Goal: Transaction & Acquisition: Purchase product/service

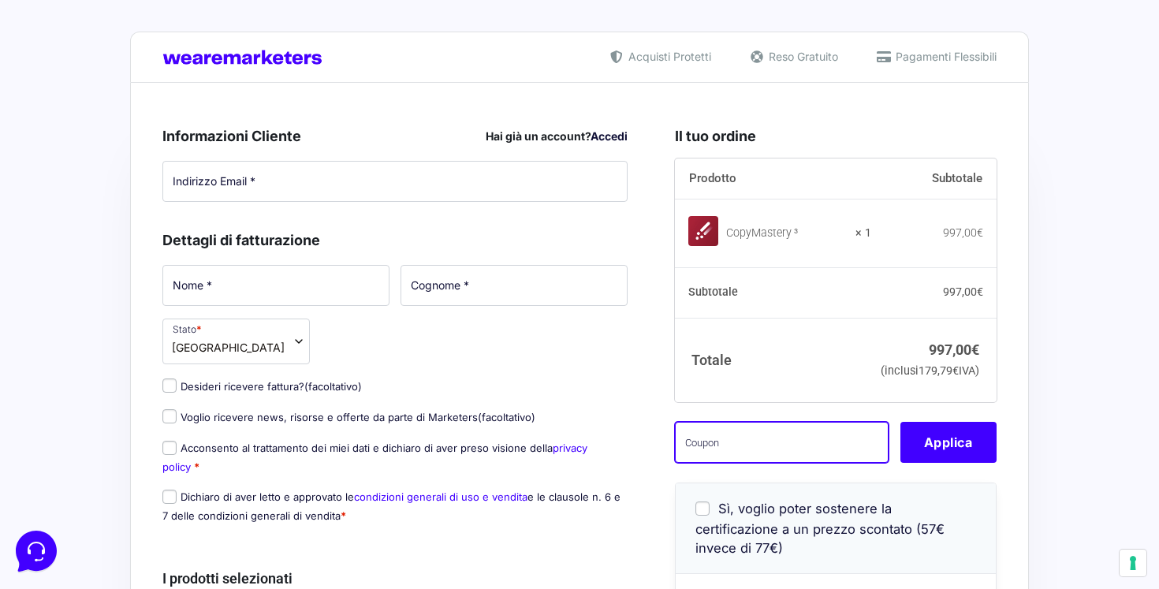
click at [713, 463] on input "text" at bounding box center [782, 442] width 214 height 41
paste input "VCCM150o6zZt"
click at [686, 463] on input "VCCM150o6zZt" at bounding box center [782, 442] width 214 height 41
type input "VCCM150o6zZt"
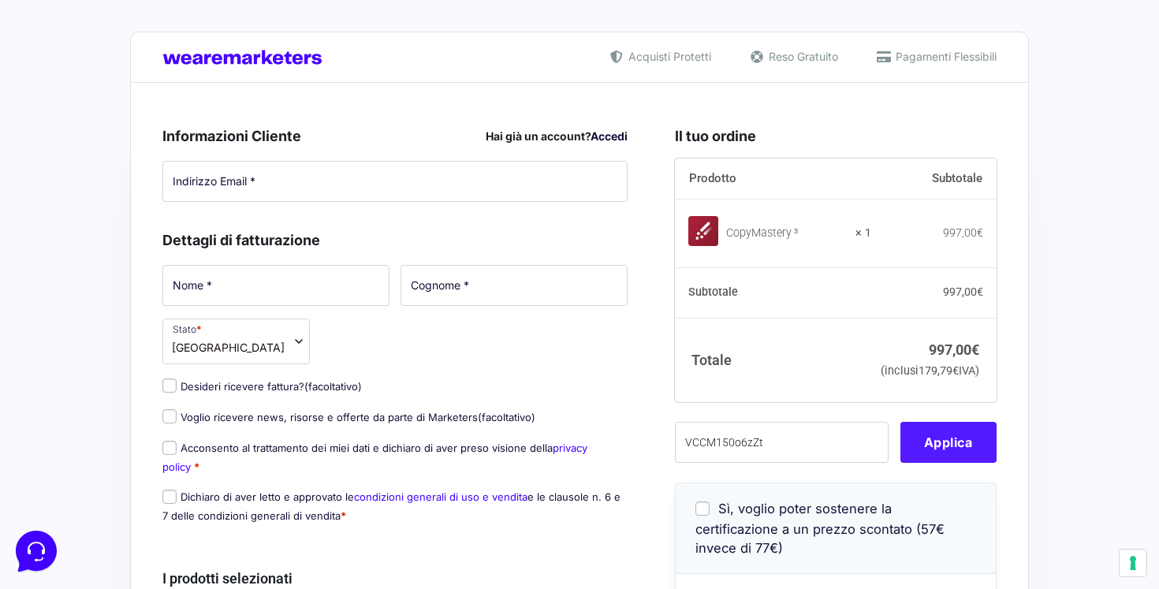
click at [956, 463] on button "Applica" at bounding box center [948, 442] width 96 height 41
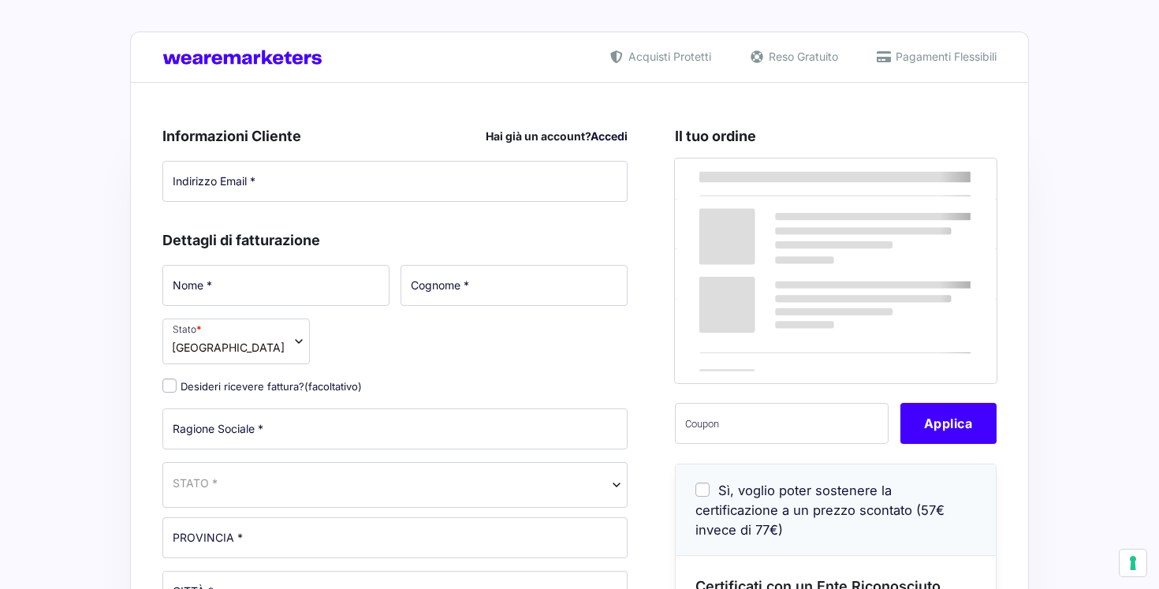
select select
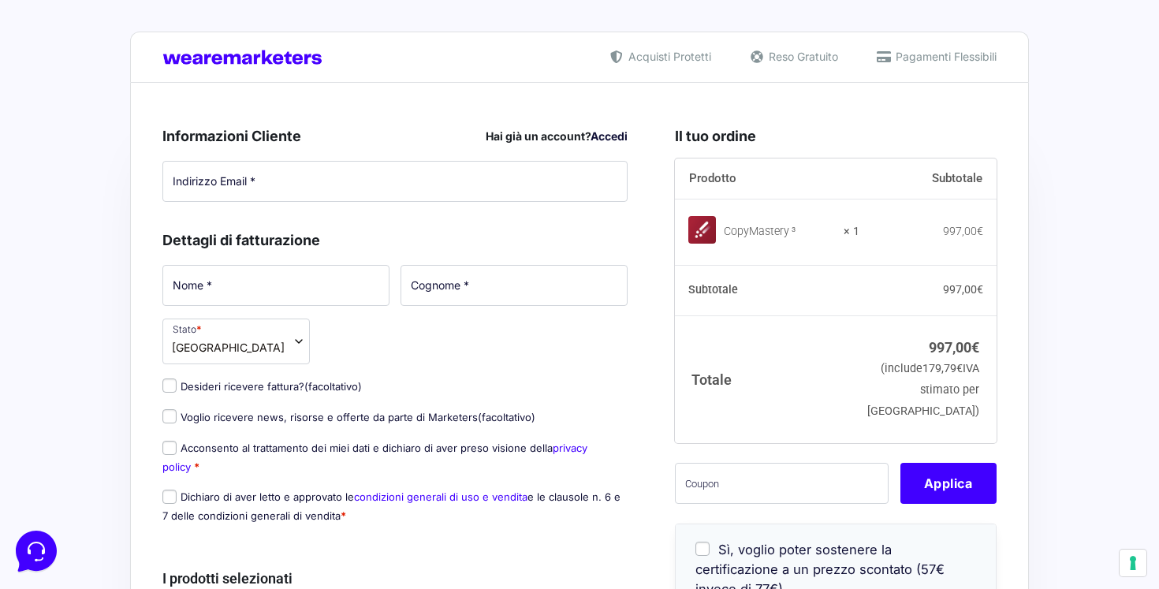
click at [796, 311] on th "Subtotale" at bounding box center [767, 291] width 185 height 50
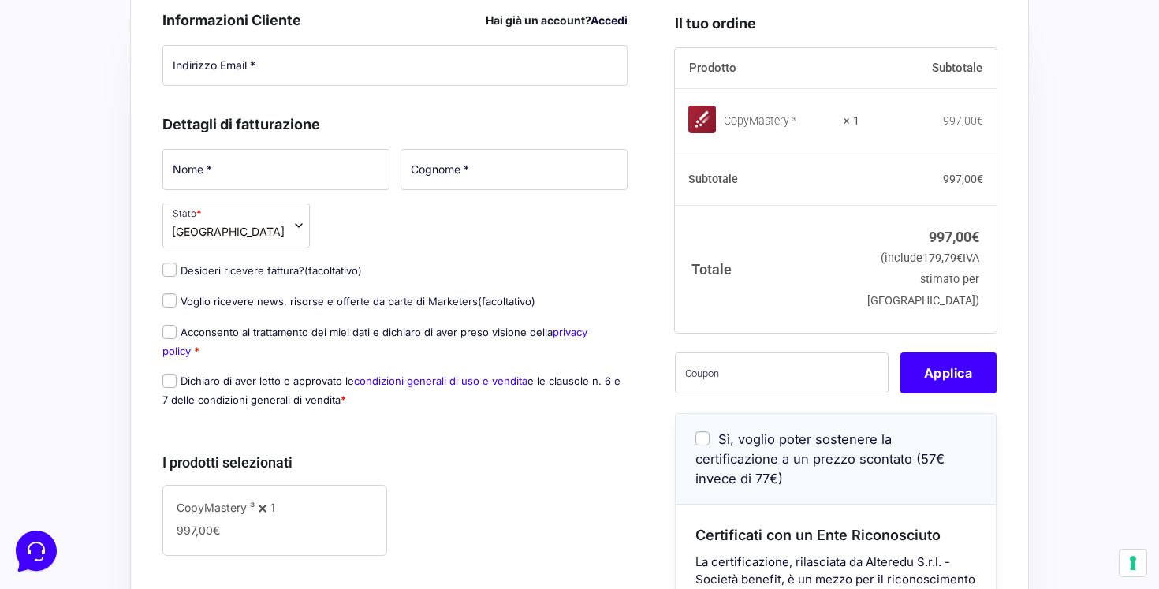
scroll to position [126, 0]
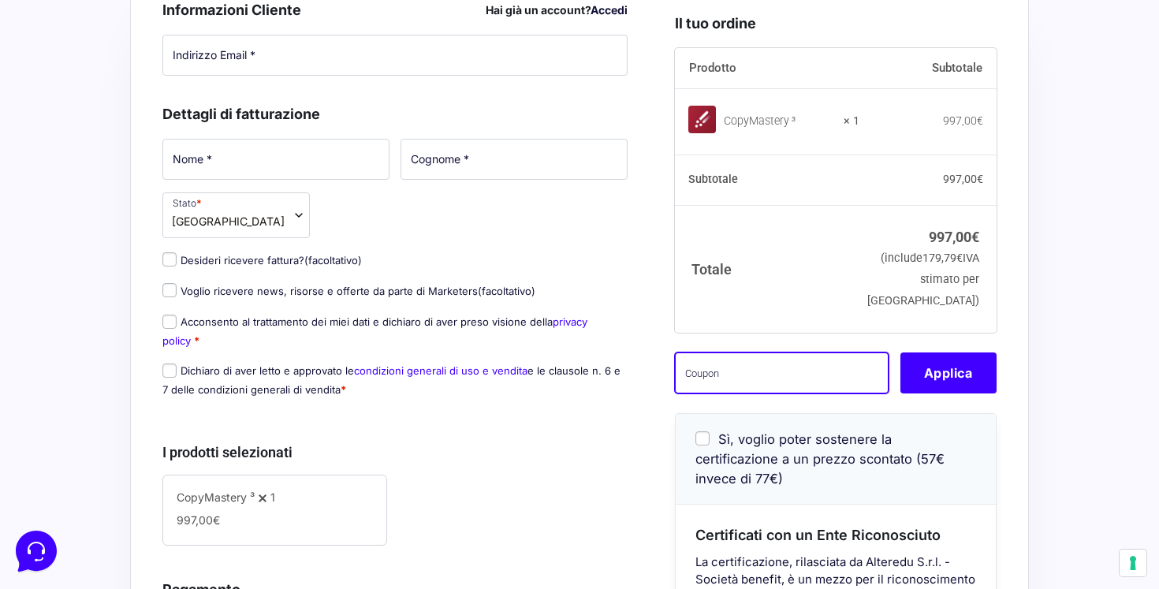
click at [751, 378] on input "text" at bounding box center [782, 372] width 214 height 41
paste input "VCCM150o6zZt"
type input "VCCM150o6zZt"
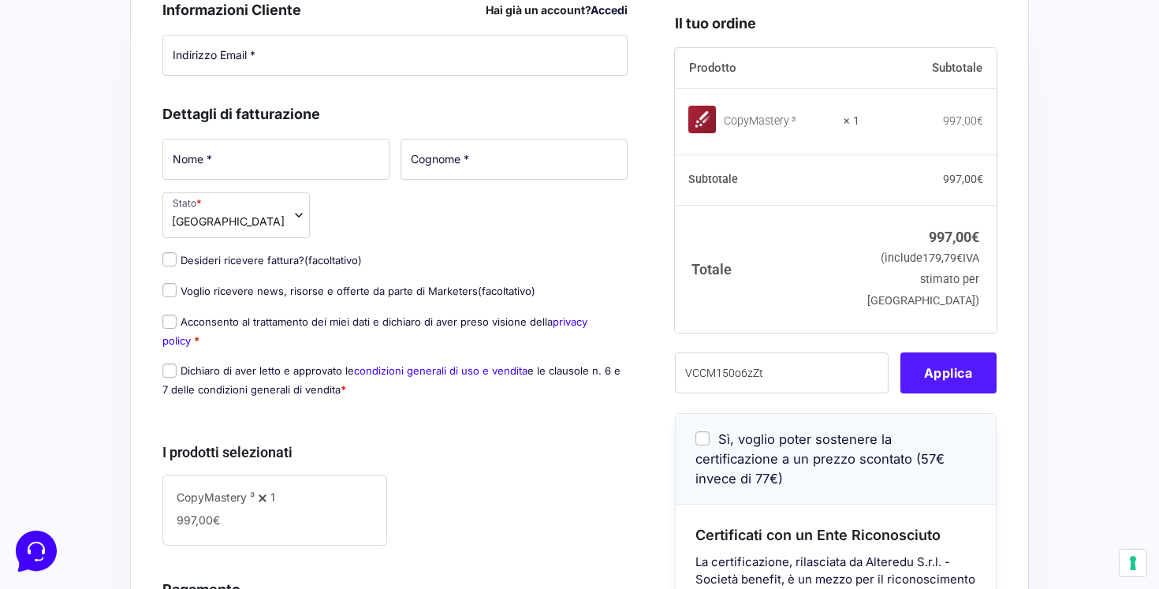
click at [927, 393] on button "Applica" at bounding box center [948, 372] width 96 height 41
